Goal: Transaction & Acquisition: Book appointment/travel/reservation

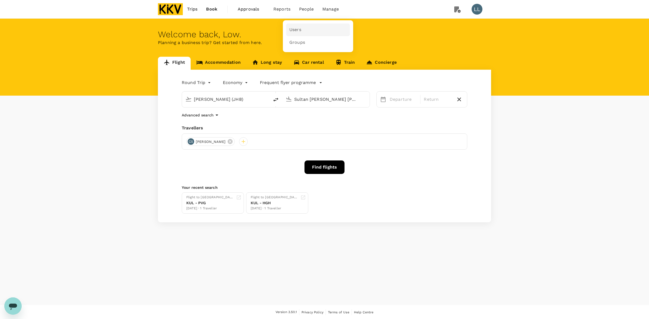
click at [298, 31] on span "Users" at bounding box center [295, 30] width 12 height 6
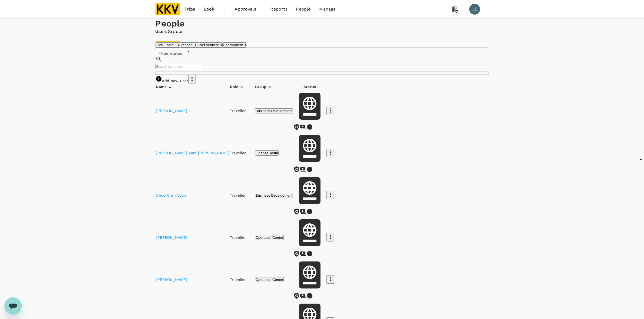
drag, startPoint x: 156, startPoint y: 193, endPoint x: 213, endPoint y: 195, distance: 56.8
click at [213, 217] on td "[PERSON_NAME]" at bounding box center [193, 238] width 74 height 42
copy link "[PERSON_NAME]"
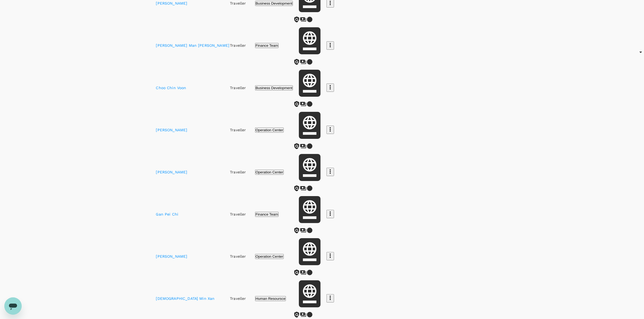
scroll to position [239, 0]
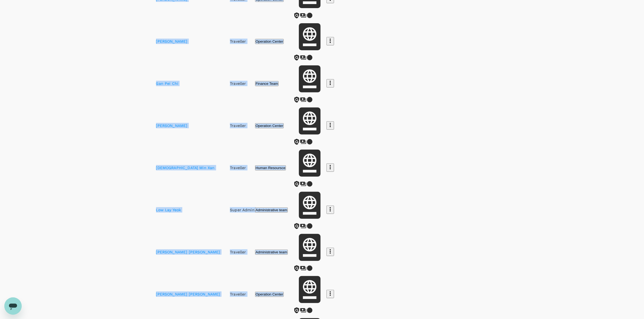
drag, startPoint x: 164, startPoint y: 245, endPoint x: 150, endPoint y: 245, distance: 14.1
click at [150, 245] on div "People Users Groups Total users: 21 Verified: 13 Not verified: 8 Deactivated: 3…" at bounding box center [322, 251] width 346 height 943
copy table "Name Role Group Status [PERSON_NAME] Traveller Business Development [PERSON_NAM…"
click at [134, 246] on div "People Users Groups Total users: 21 Verified: 13 Not verified: 8 Deactivated: 3…" at bounding box center [322, 255] width 644 height 951
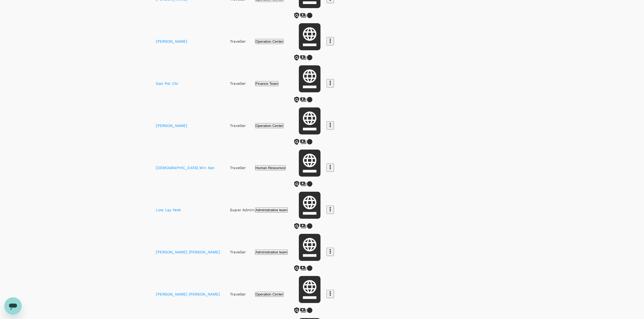
drag, startPoint x: 155, startPoint y: 248, endPoint x: 129, endPoint y: 247, distance: 25.7
click at [141, 247] on div "People Users Groups Total users: 21 Verified: 13 Not verified: 8 Deactivated: 3…" at bounding box center [322, 255] width 644 height 951
click at [121, 247] on div "People Users Groups Total users: 21 Verified: 13 Not verified: 8 Deactivated: 3…" at bounding box center [322, 255] width 644 height 951
drag, startPoint x: 158, startPoint y: 248, endPoint x: 193, endPoint y: 248, distance: 35.2
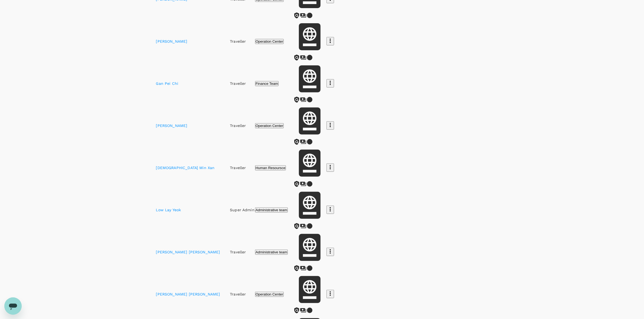
copy link "[PERSON_NAME]"
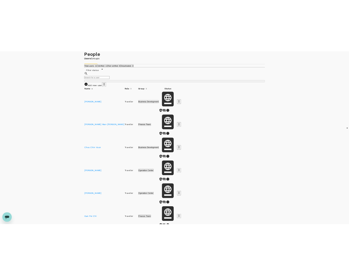
scroll to position [0, 0]
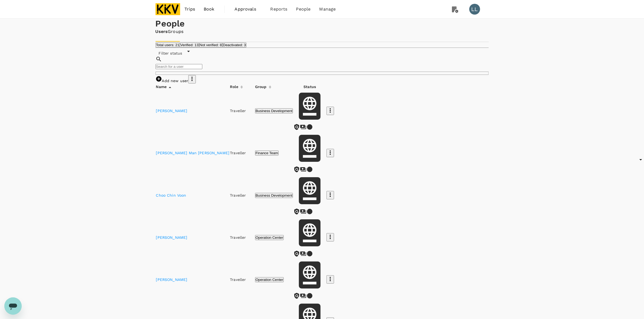
click at [163, 8] on img at bounding box center [168, 9] width 25 height 12
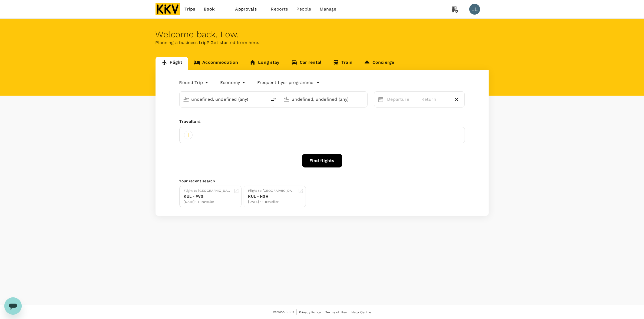
type input "[PERSON_NAME] (JHB)"
type input "Sultan [PERSON_NAME] [PERSON_NAME] (SZB)"
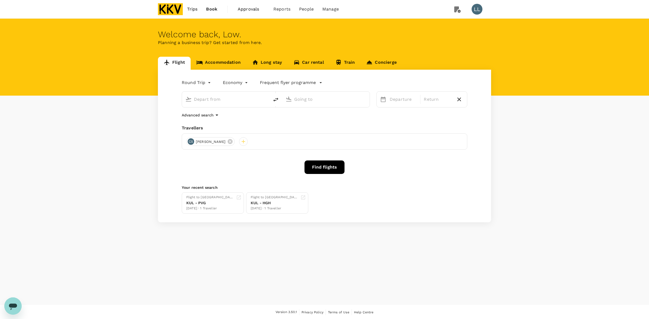
type input "[PERSON_NAME] (JHB)"
type input "Sultan [PERSON_NAME] [PERSON_NAME] (SZB)"
type input "[PERSON_NAME] (JHB)"
type input "Sultan [PERSON_NAME] [PERSON_NAME] (SZB)"
click at [212, 9] on span "Book" at bounding box center [211, 9] width 11 height 6
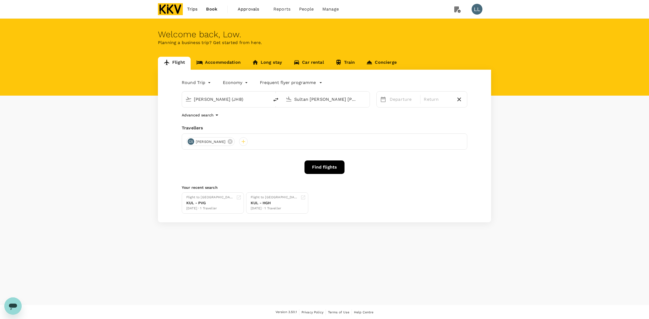
click at [223, 58] on link "Accommodation" at bounding box center [219, 63] width 56 height 13
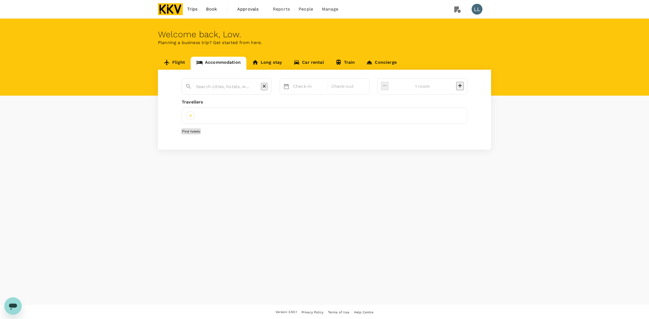
type input "[GEOGRAPHIC_DATA] by Ody Suites"
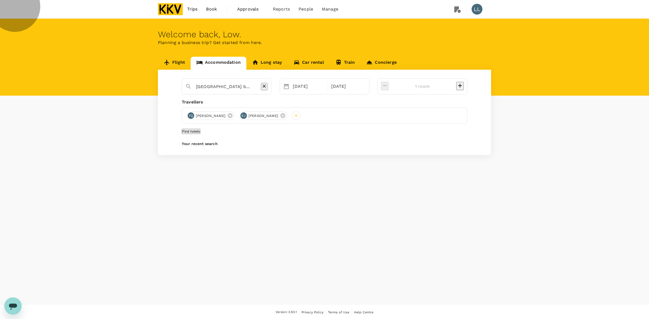
click at [200, 134] on button "Find hotels" at bounding box center [191, 131] width 19 height 5
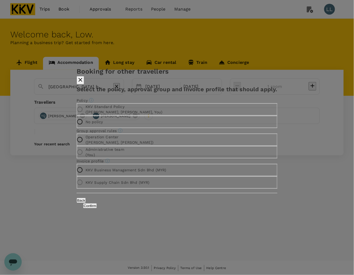
click at [97, 208] on button "Confirm" at bounding box center [90, 205] width 14 height 5
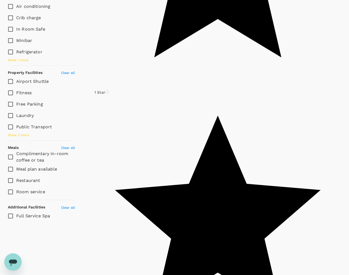
scroll to position [238, 0]
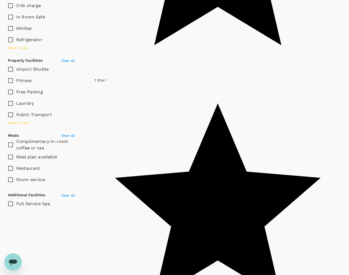
type input "879.33"
